Goal: Task Accomplishment & Management: Manage account settings

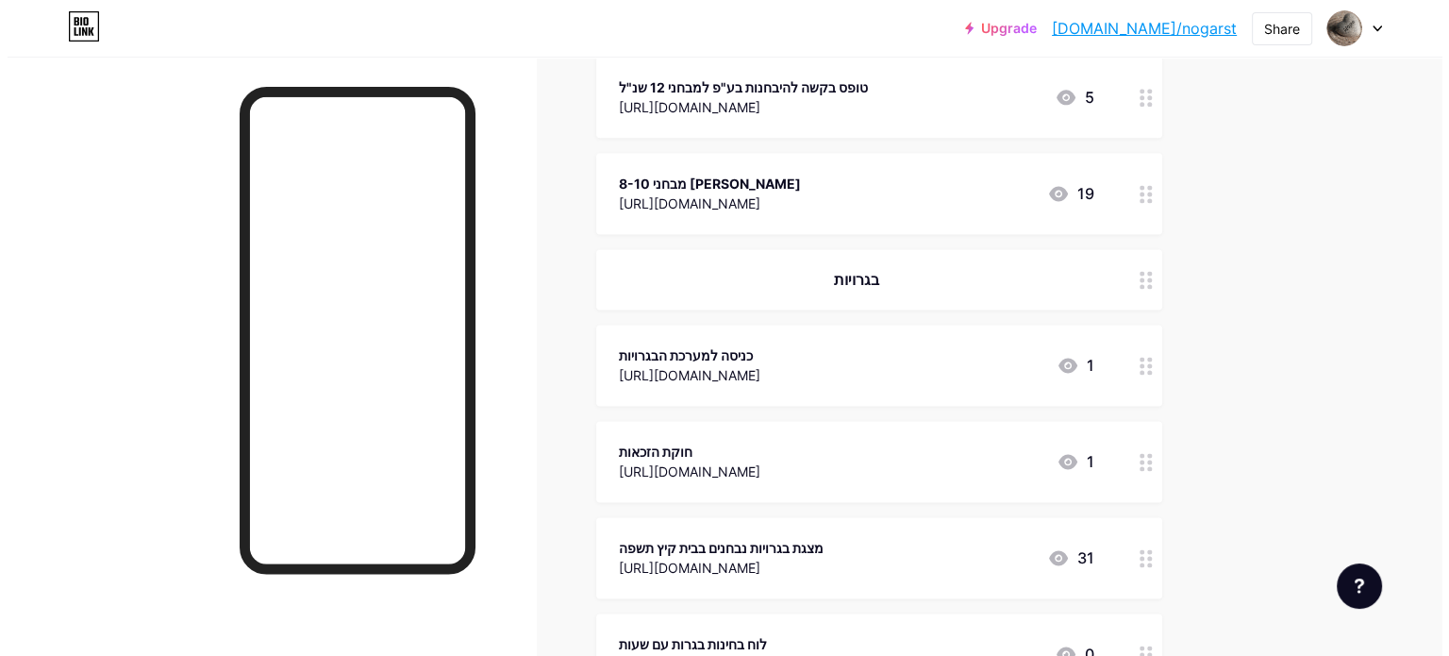
scroll to position [2547, 0]
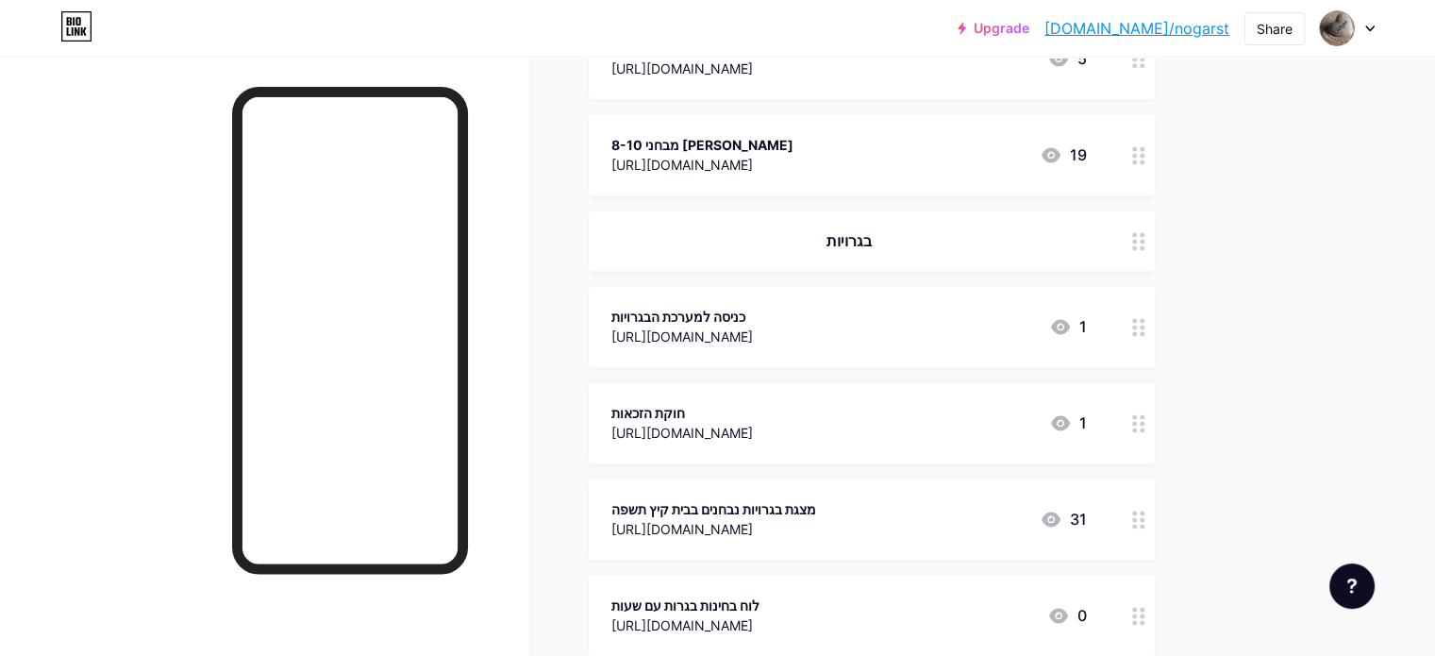
click at [753, 423] on div "[URL][DOMAIN_NAME]" at bounding box center [682, 433] width 142 height 20
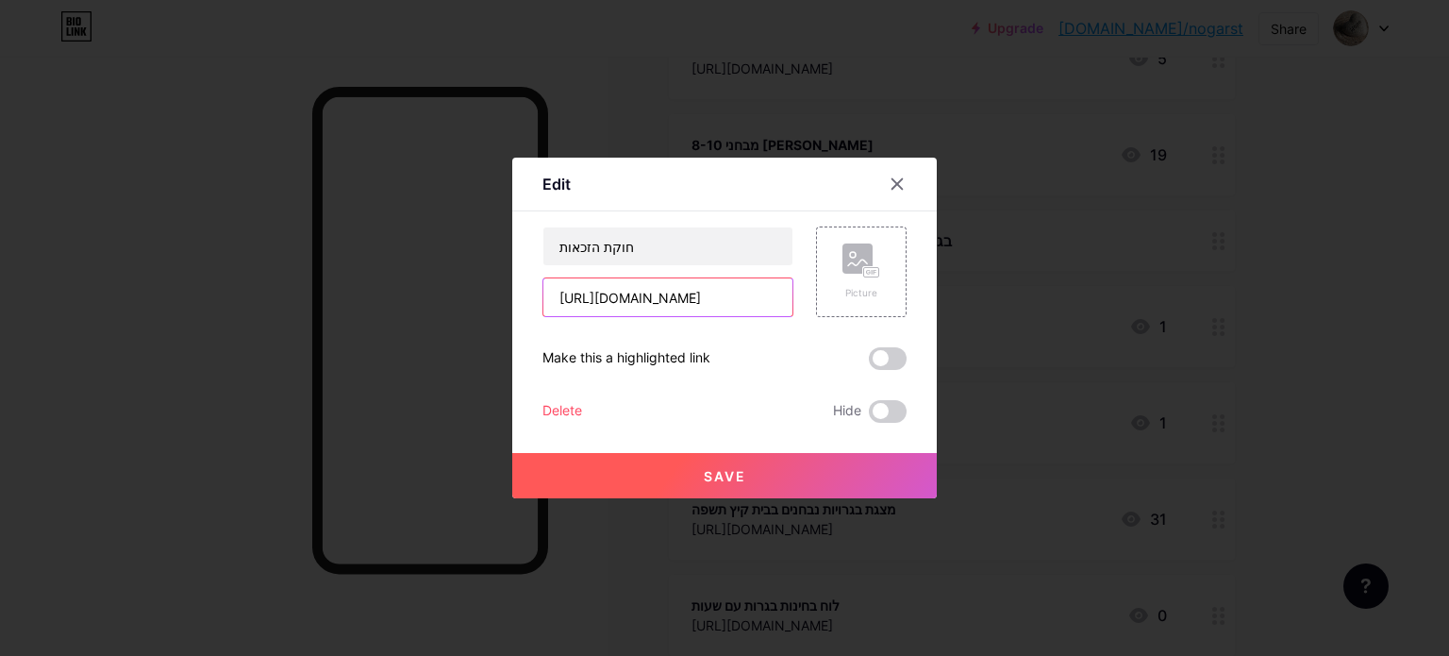
click at [784, 297] on input "[URL][DOMAIN_NAME]" at bounding box center [667, 297] width 249 height 38
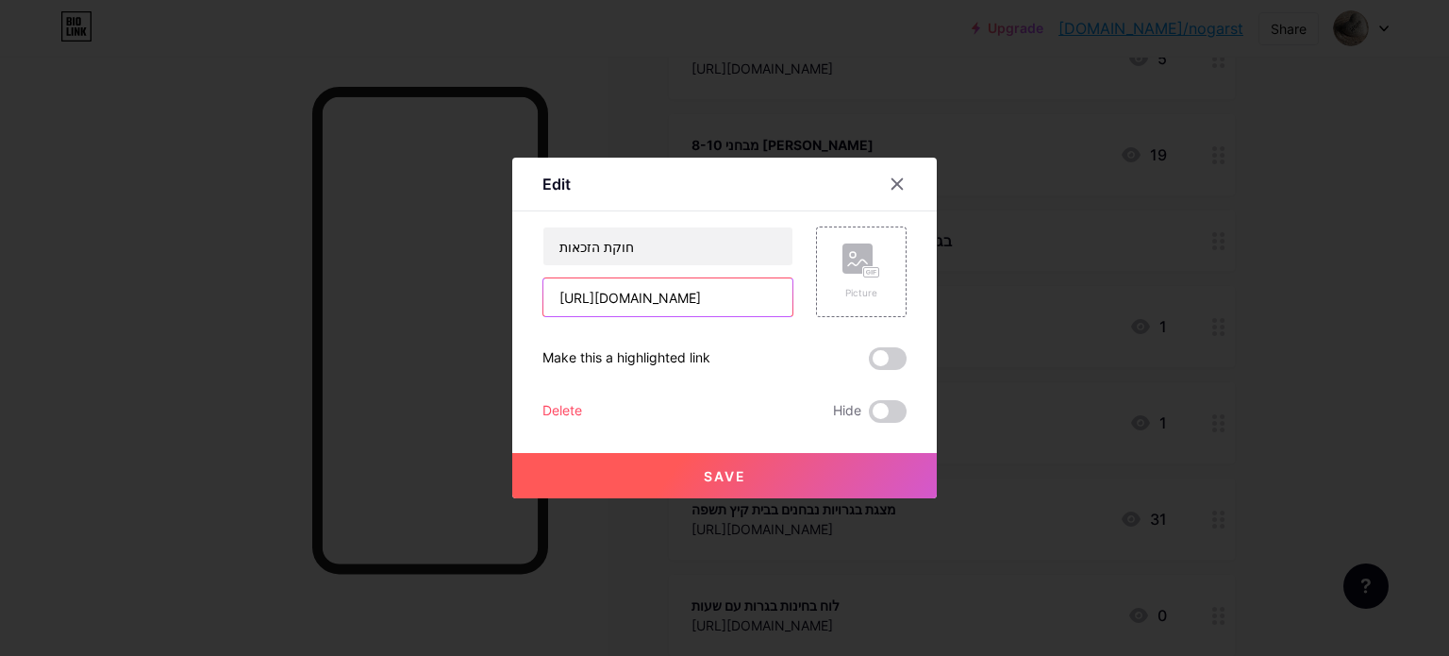
click at [784, 297] on input "[URL][DOMAIN_NAME]" at bounding box center [667, 297] width 249 height 38
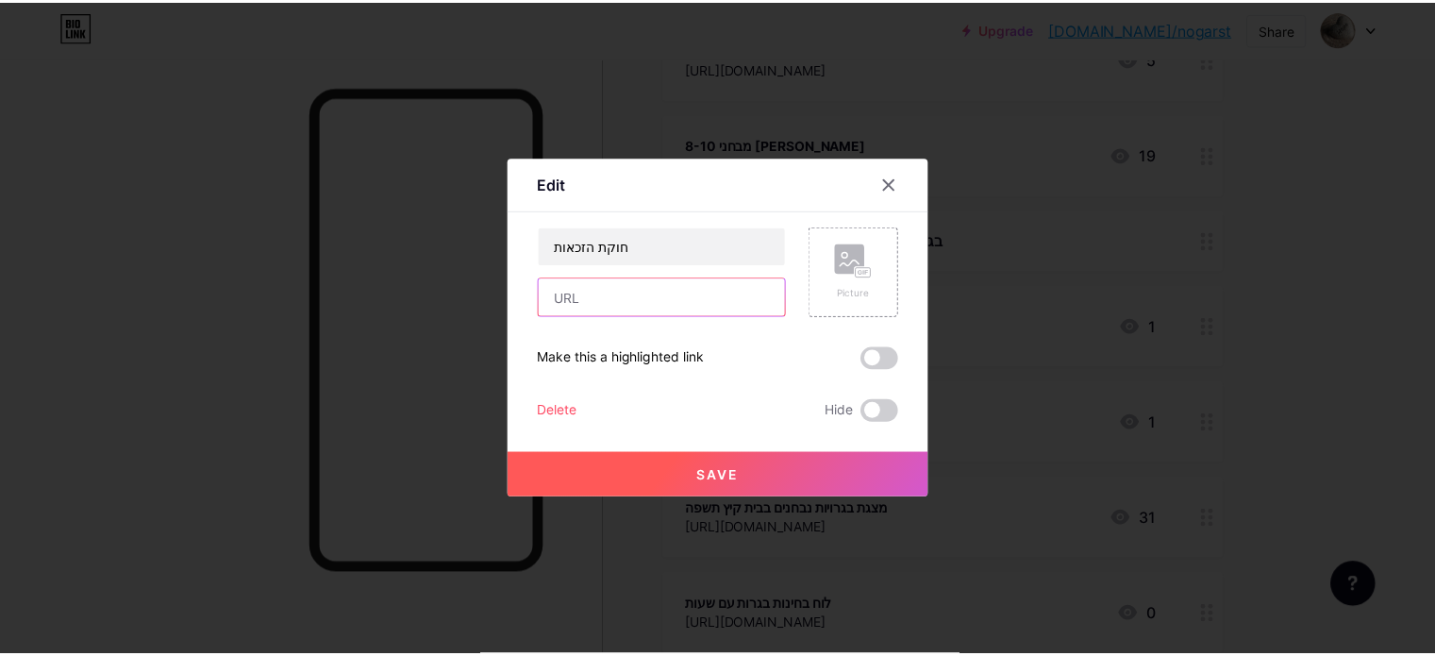
scroll to position [0, 0]
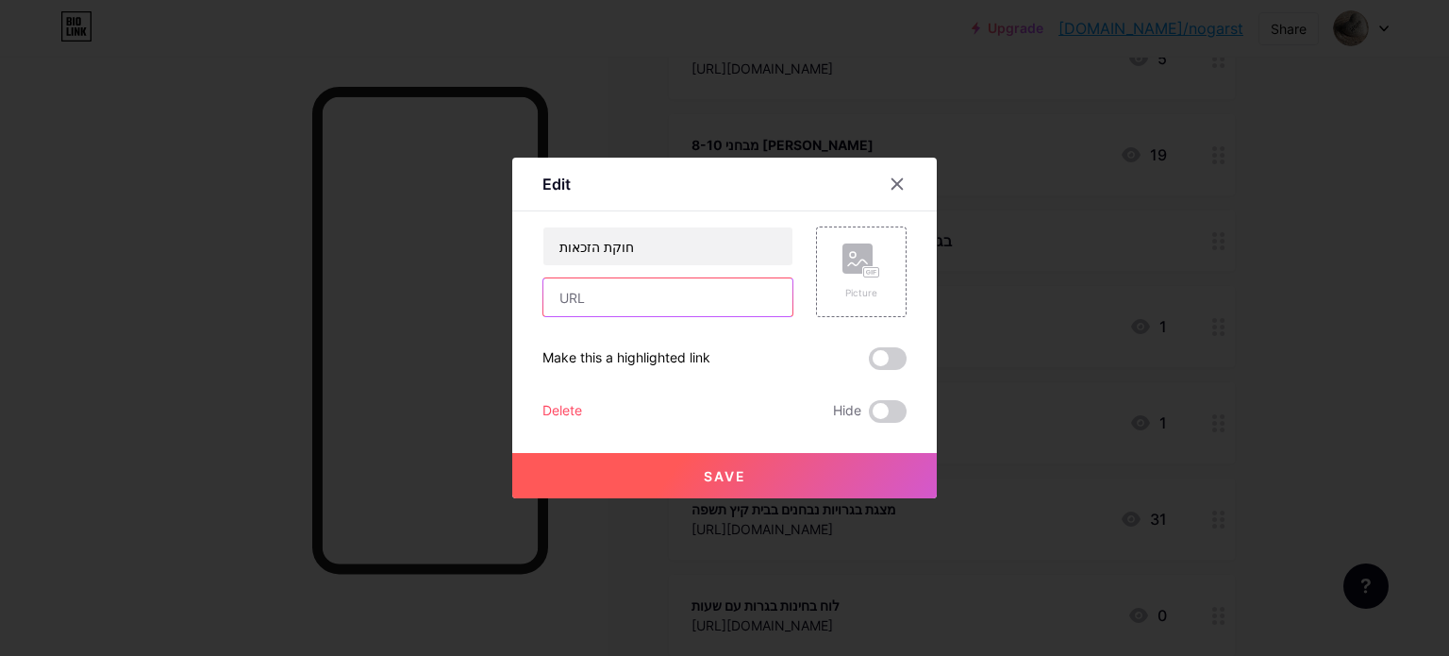
drag, startPoint x: 639, startPoint y: 306, endPoint x: 519, endPoint y: 300, distance: 120.0
click at [519, 300] on div "Edit Content YouTube Play YouTube video without leaving your page. ADD Vimeo Pl…" at bounding box center [724, 328] width 425 height 341
click at [576, 295] on input "text" at bounding box center [667, 297] width 249 height 38
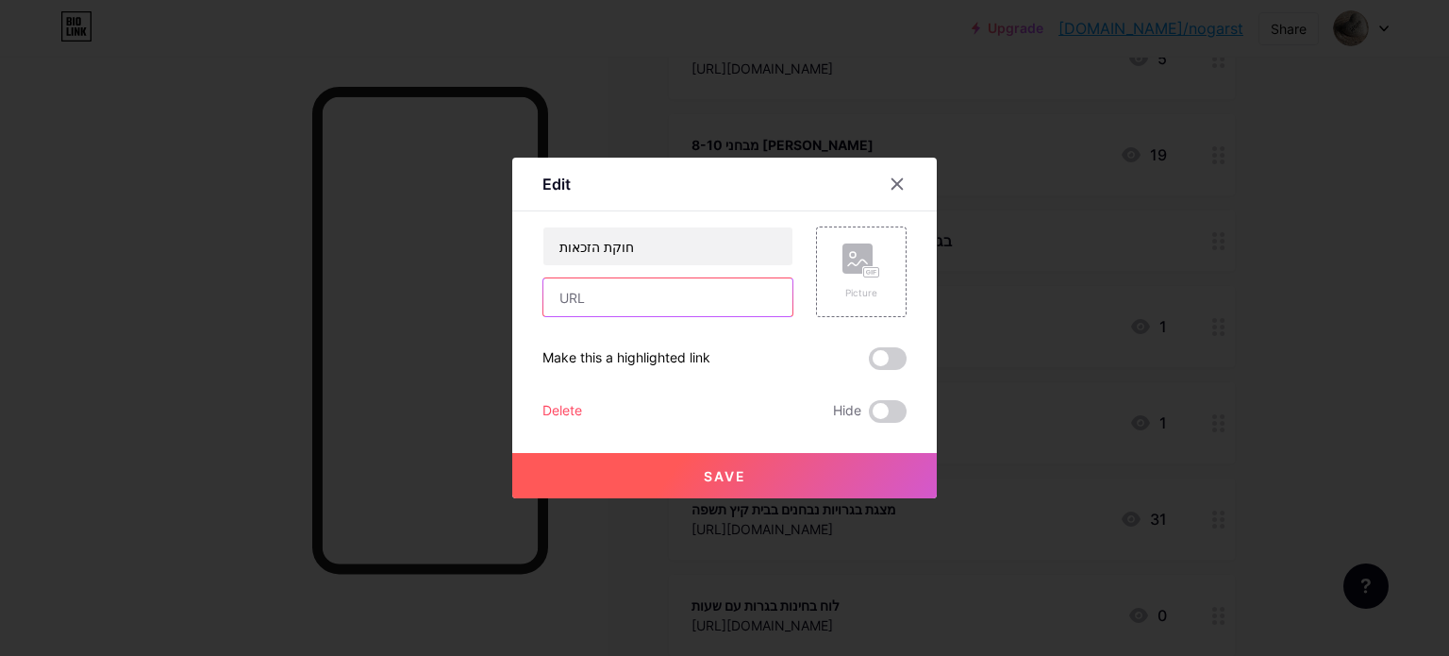
click at [639, 295] on input "text" at bounding box center [667, 297] width 249 height 38
click at [703, 295] on input "text" at bounding box center [667, 297] width 249 height 38
click at [504, 526] on div at bounding box center [724, 328] width 1449 height 656
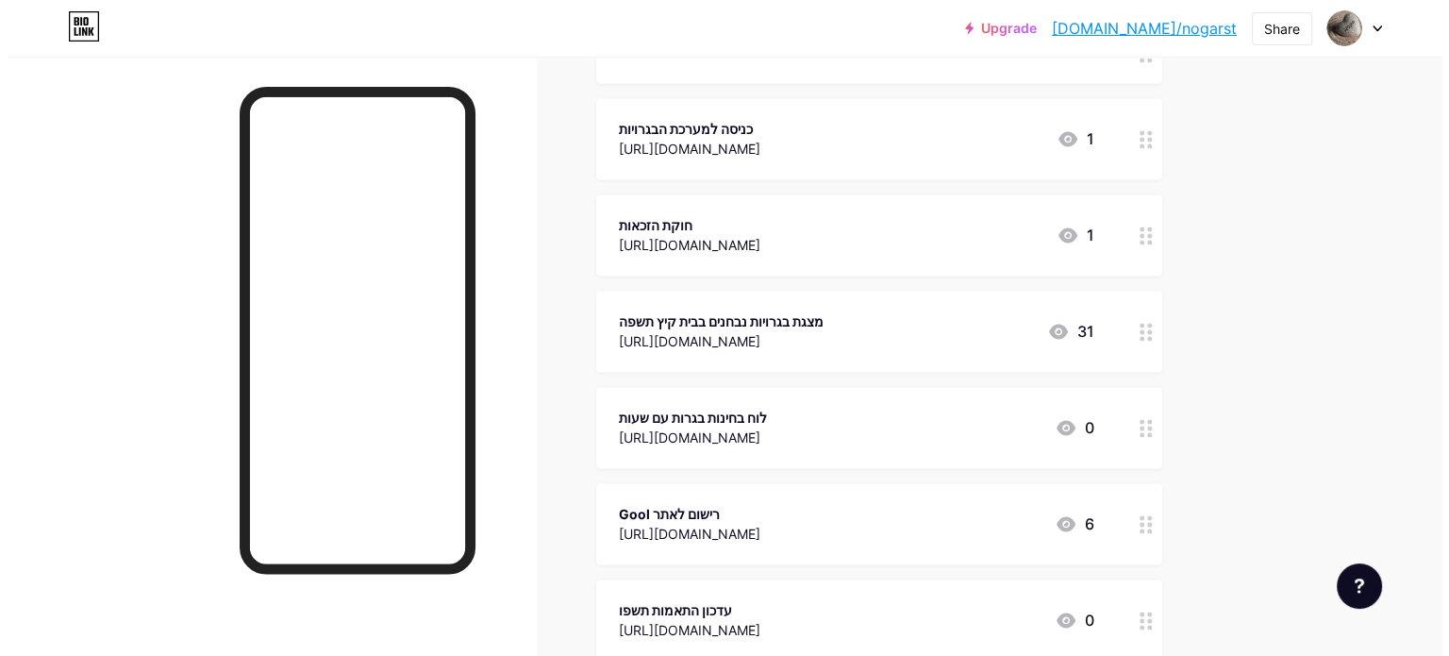
scroll to position [2690, 0]
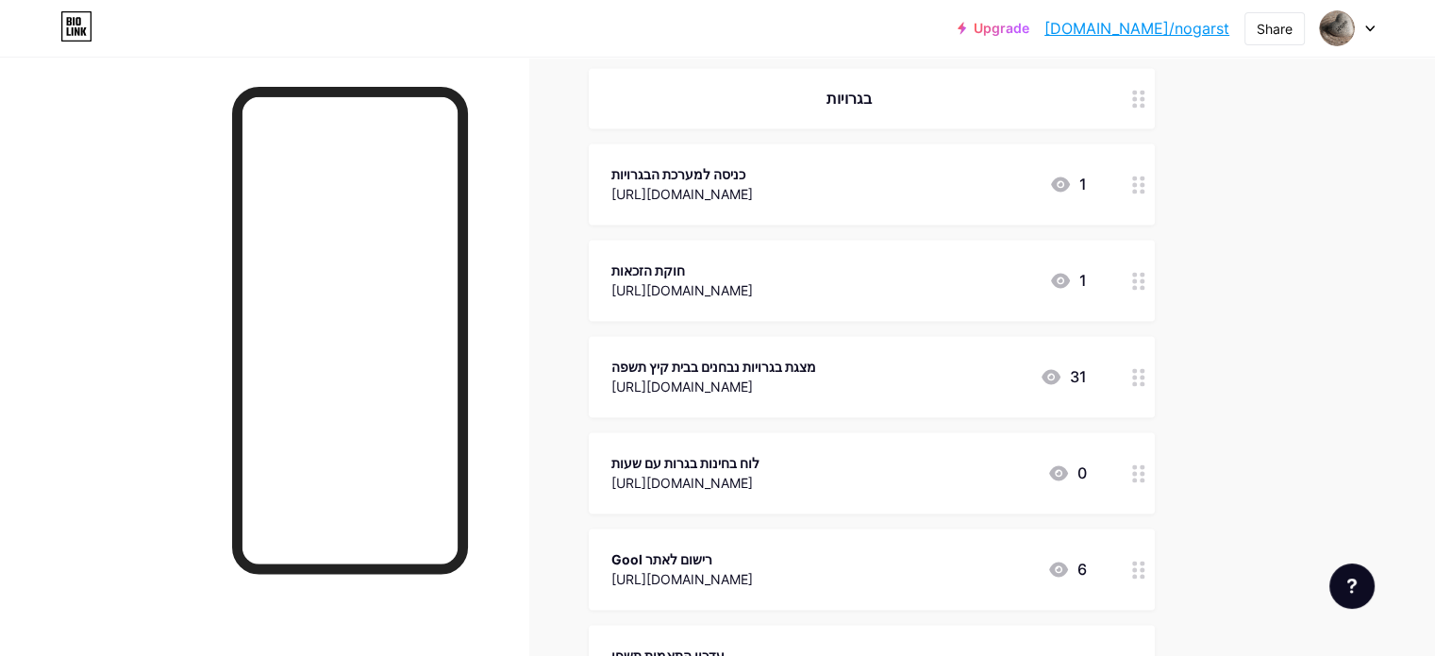
click at [753, 276] on div "חוקת הזכאות" at bounding box center [682, 270] width 142 height 20
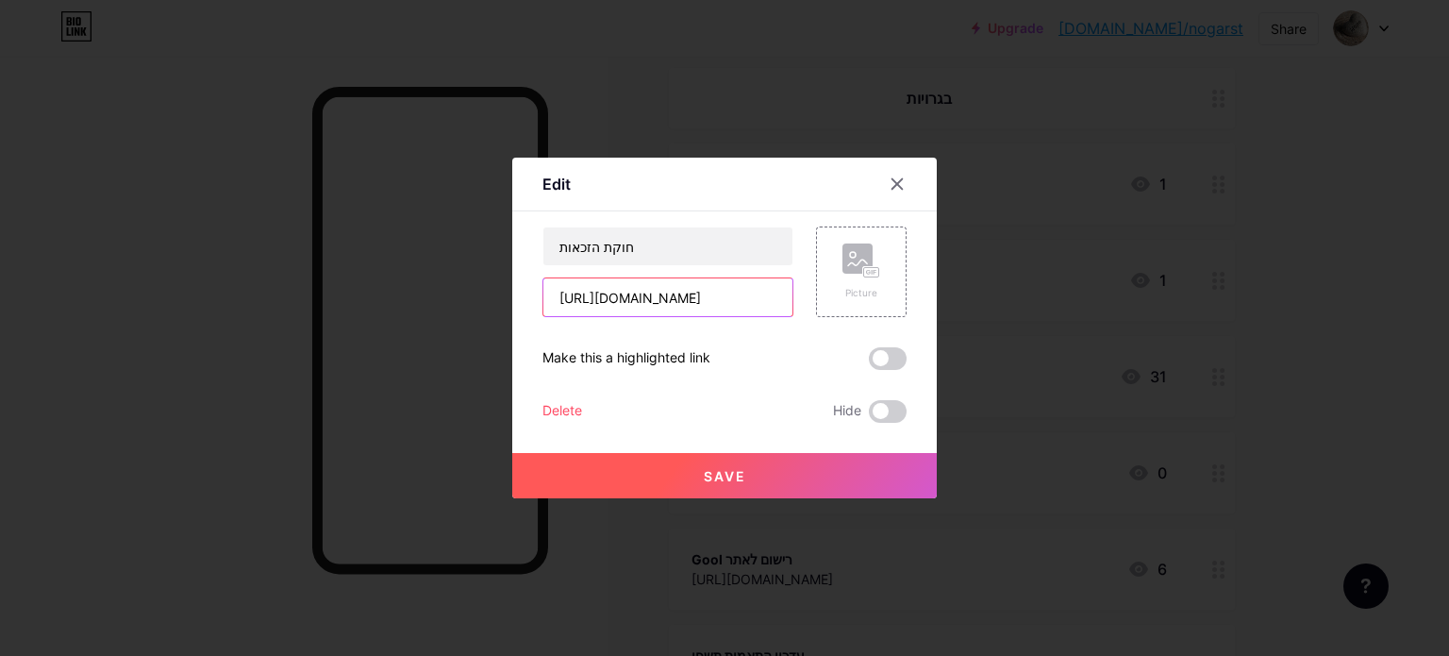
click at [778, 293] on input "[URL][DOMAIN_NAME]" at bounding box center [667, 297] width 249 height 38
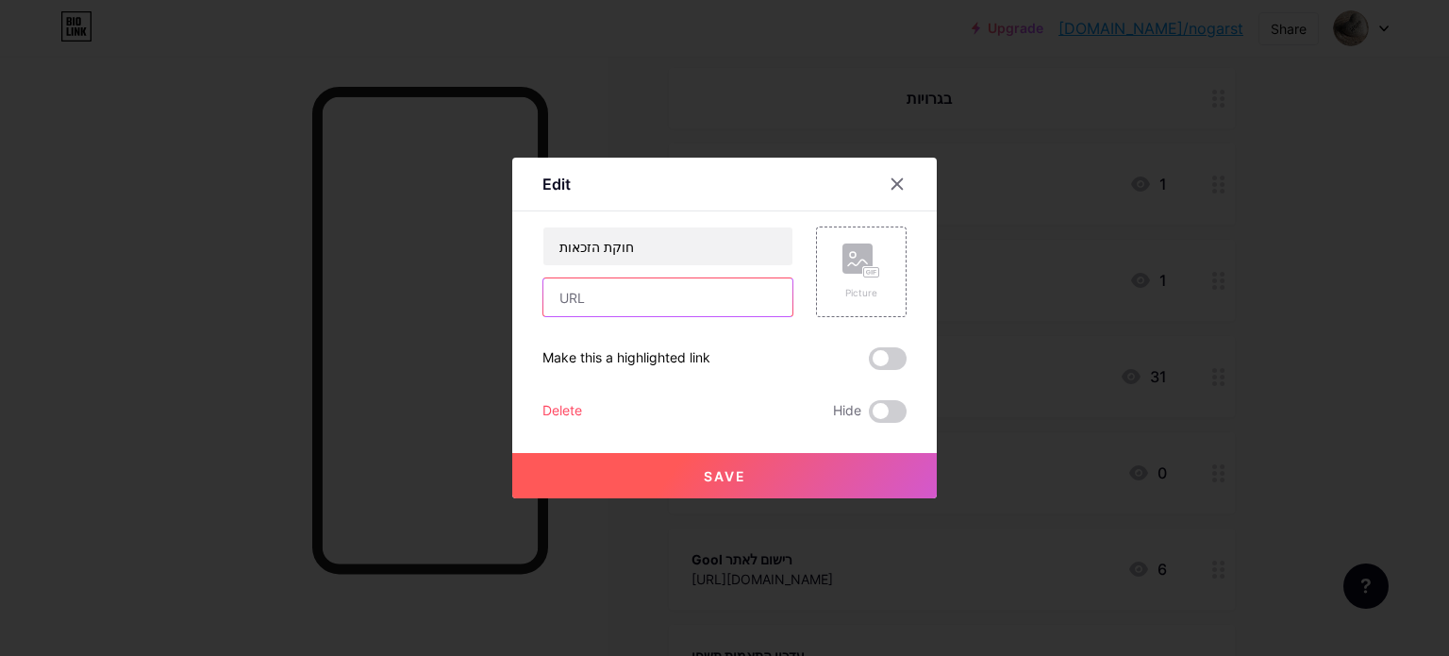
paste input "[URL][DOMAIN_NAME]"
type input "[URL][DOMAIN_NAME]"
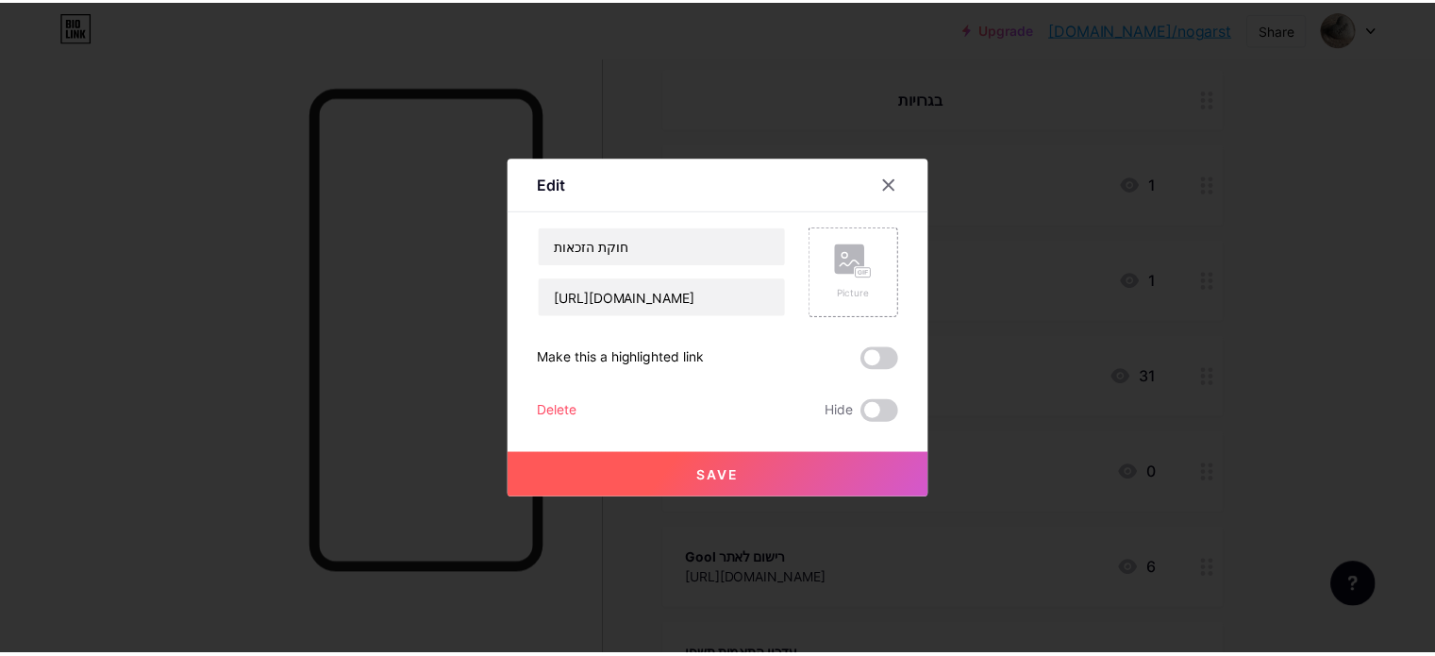
scroll to position [0, 0]
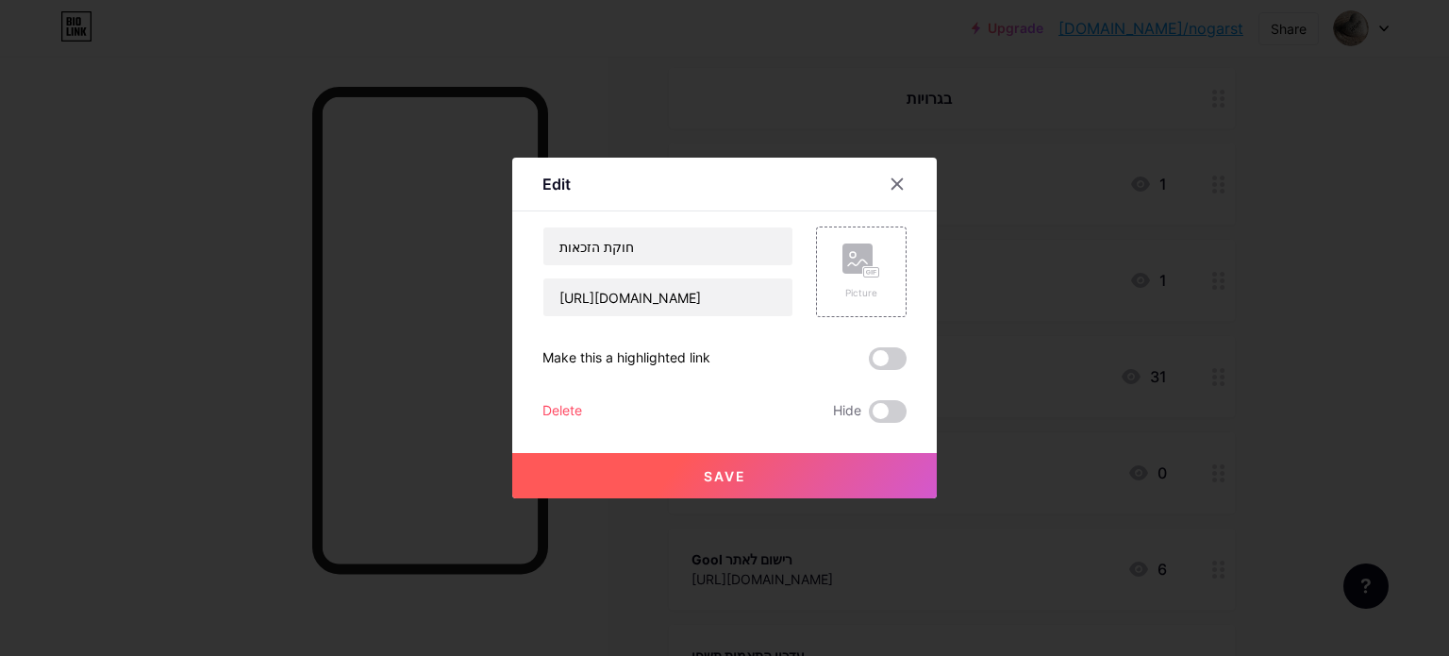
click at [726, 474] on span "Save" at bounding box center [725, 476] width 42 height 16
